Goal: Task Accomplishment & Management: Manage account settings

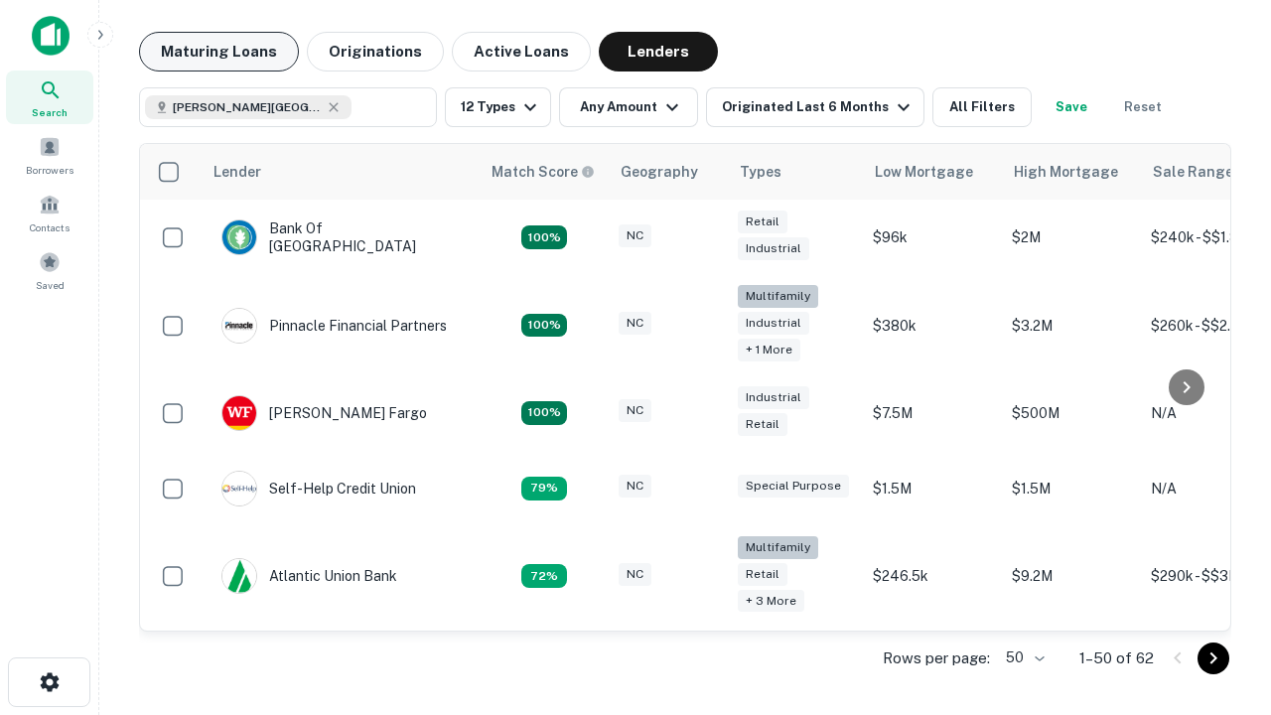
click at [219, 52] on button "Maturing Loans" at bounding box center [219, 52] width 160 height 40
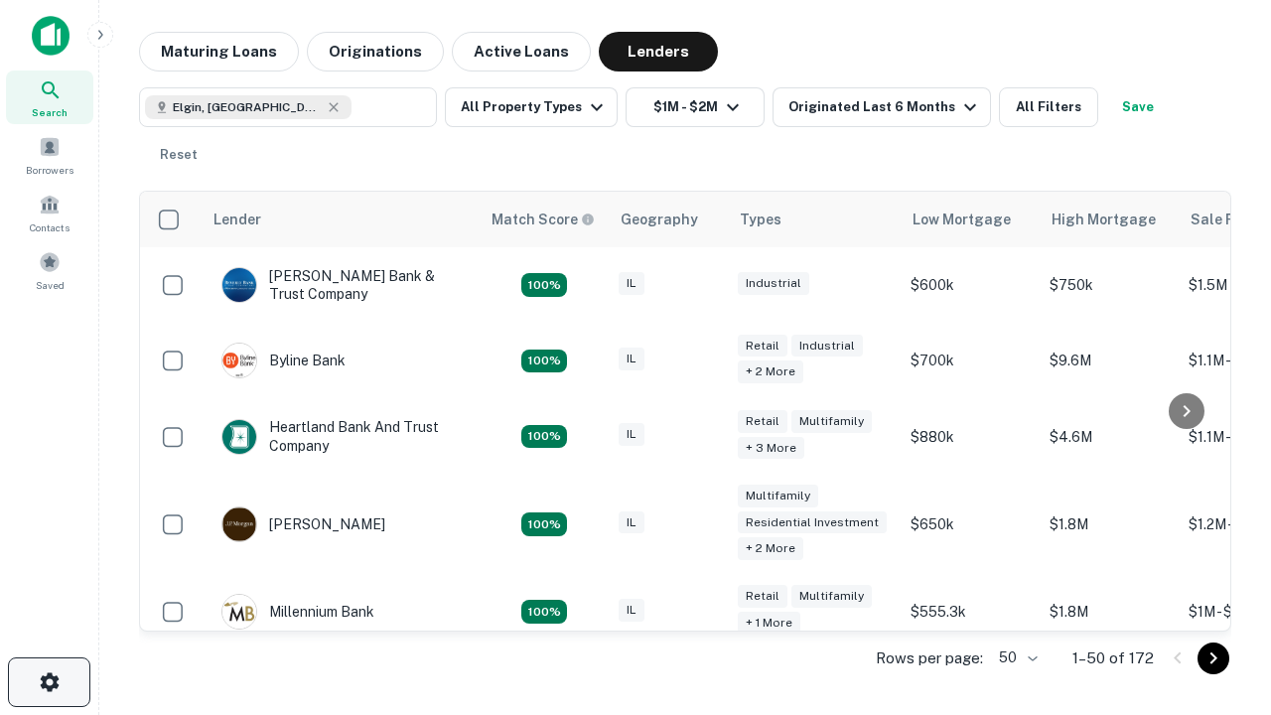
click at [49, 682] on icon "button" at bounding box center [50, 683] width 24 height 24
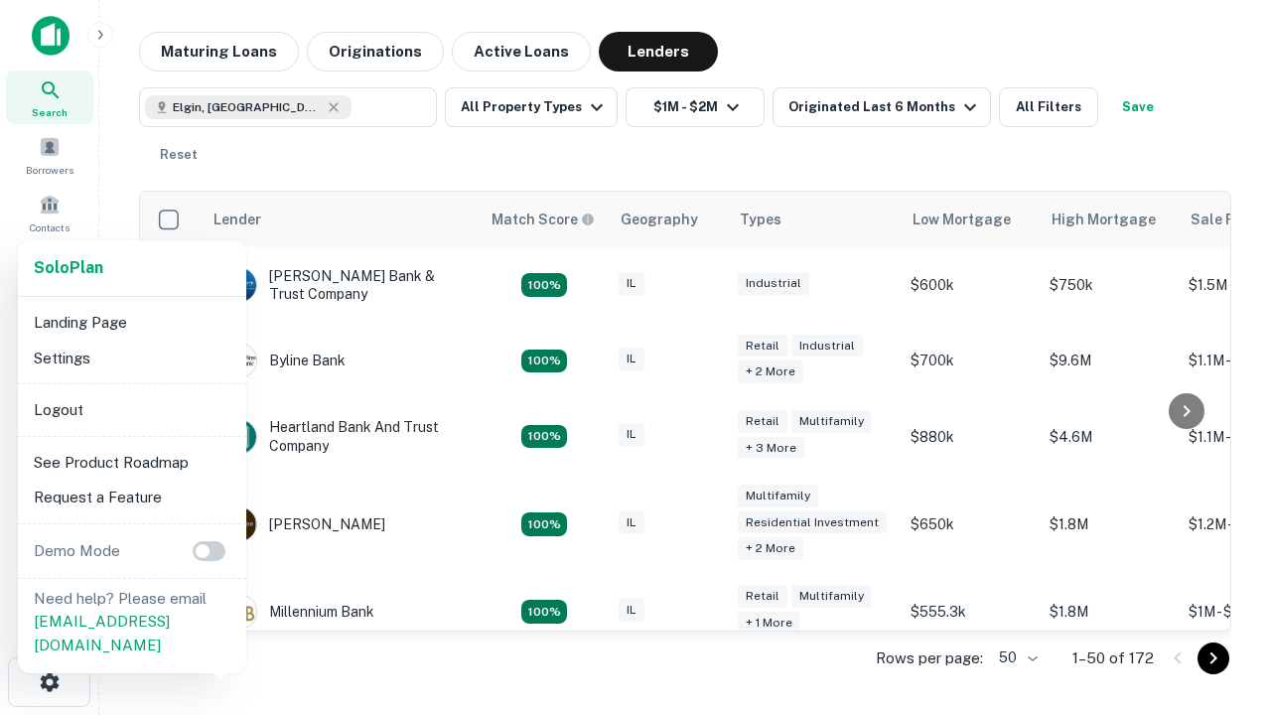
click at [131, 409] on li "Logout" at bounding box center [132, 410] width 213 height 36
